Goal: Task Accomplishment & Management: Use online tool/utility

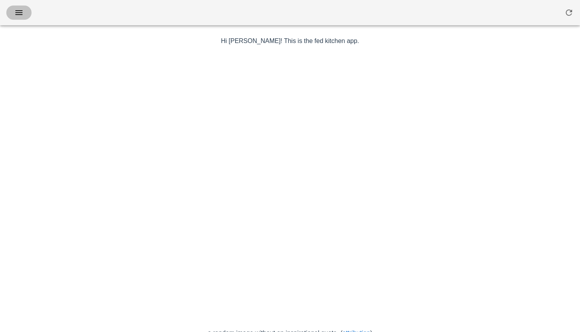
click at [18, 18] on button "button" at bounding box center [18, 13] width 25 height 14
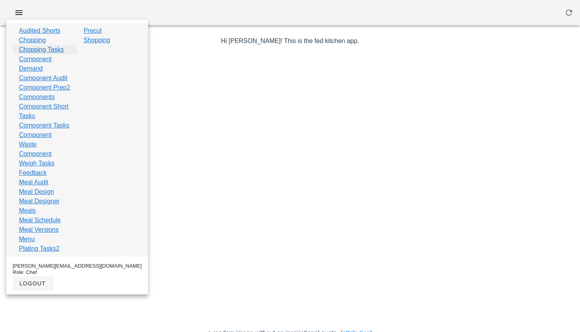
click at [36, 53] on link "Chopping Tasks" at bounding box center [41, 49] width 45 height 9
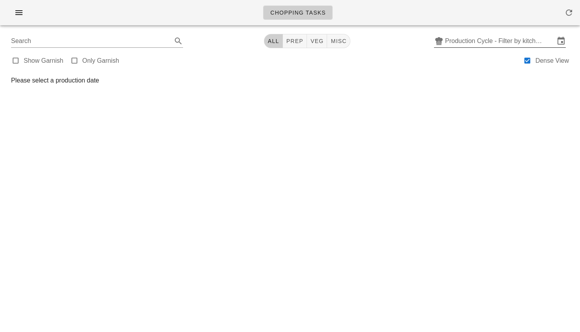
click at [460, 39] on input "Production Cycle - Filter by kitchen production schedules" at bounding box center [500, 41] width 110 height 13
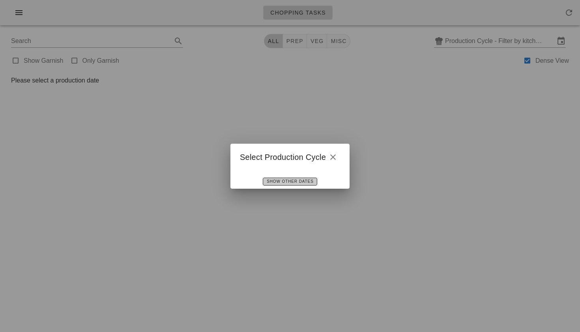
click at [282, 183] on span "Show Other Dates" at bounding box center [289, 181] width 47 height 4
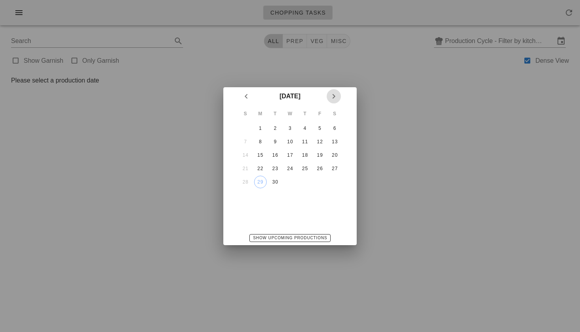
click at [334, 98] on icon "Next month" at bounding box center [333, 96] width 9 height 9
click at [336, 128] on div "4" at bounding box center [334, 129] width 13 height 6
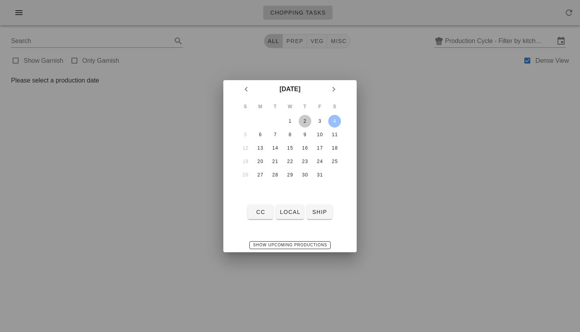
click at [303, 127] on button "2" at bounding box center [305, 121] width 13 height 13
click at [323, 124] on button "3" at bounding box center [319, 121] width 13 height 13
click at [291, 207] on button "local" at bounding box center [289, 212] width 27 height 14
type input "local: Thu-Sat (Oct 2-Oct 4)"
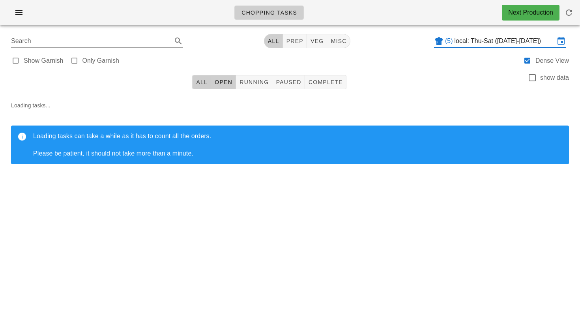
click at [204, 84] on span "All" at bounding box center [202, 82] width 12 height 6
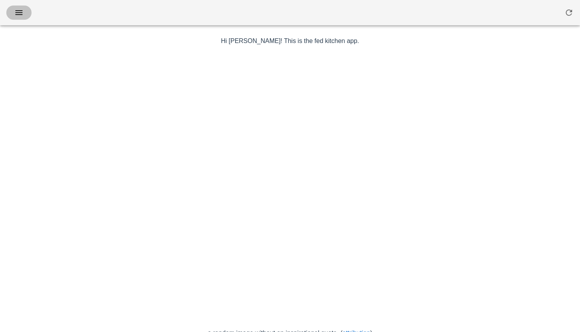
click at [24, 13] on span "button" at bounding box center [19, 12] width 13 height 9
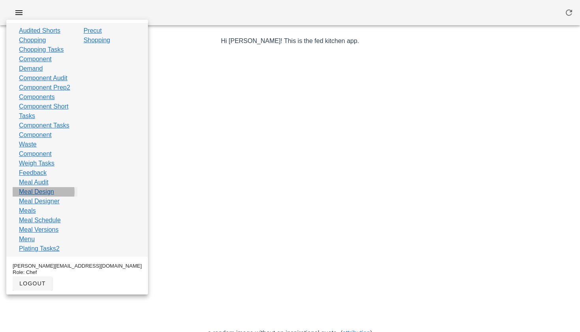
click at [38, 197] on link "Meal Design" at bounding box center [36, 191] width 35 height 9
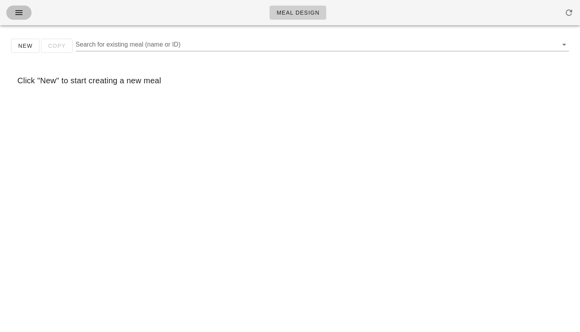
click at [18, 12] on icon "button" at bounding box center [18, 12] width 9 height 9
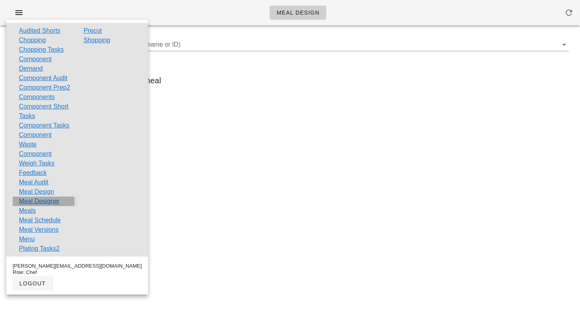
click at [36, 206] on link "Meal Designer" at bounding box center [39, 201] width 41 height 9
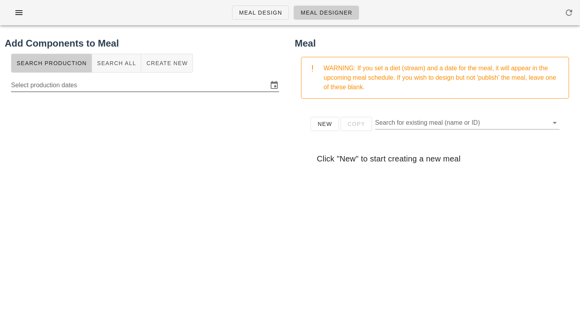
click at [183, 89] on input "Select production dates" at bounding box center [139, 85] width 257 height 13
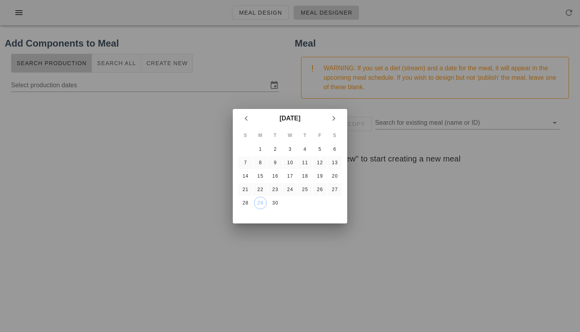
click at [113, 59] on div at bounding box center [290, 166] width 580 height 332
type input "[DATE] - [DATE]"
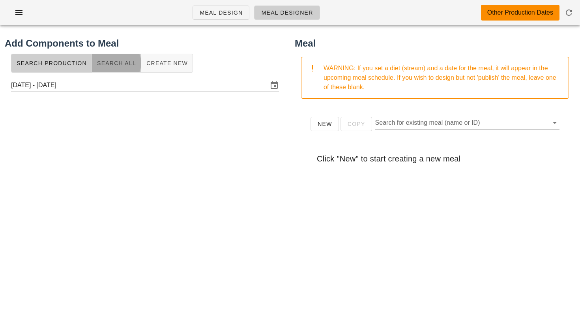
click at [113, 59] on button "Search All" at bounding box center [116, 63] width 49 height 19
